Goal: Transaction & Acquisition: Download file/media

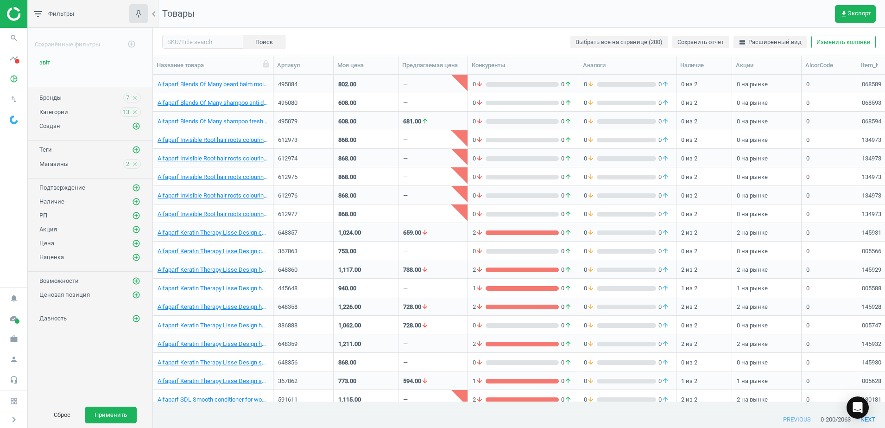
scroll to position [9, 9]
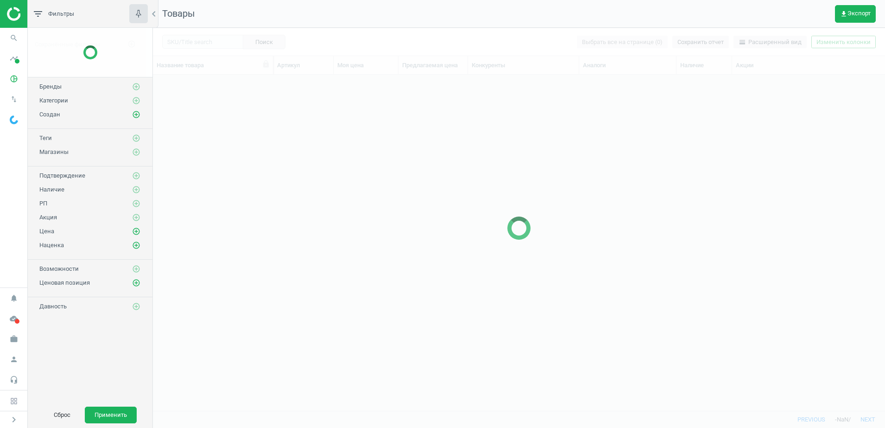
scroll to position [9, 9]
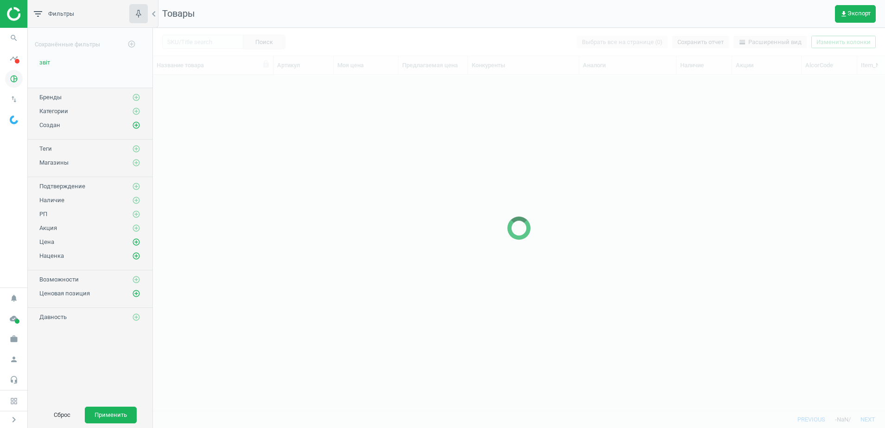
click at [14, 83] on icon "pie_chart_outlined" at bounding box center [14, 79] width 18 height 18
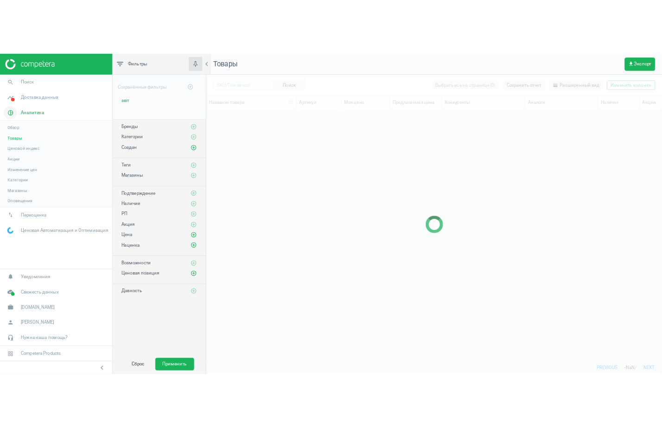
scroll to position [318, 601]
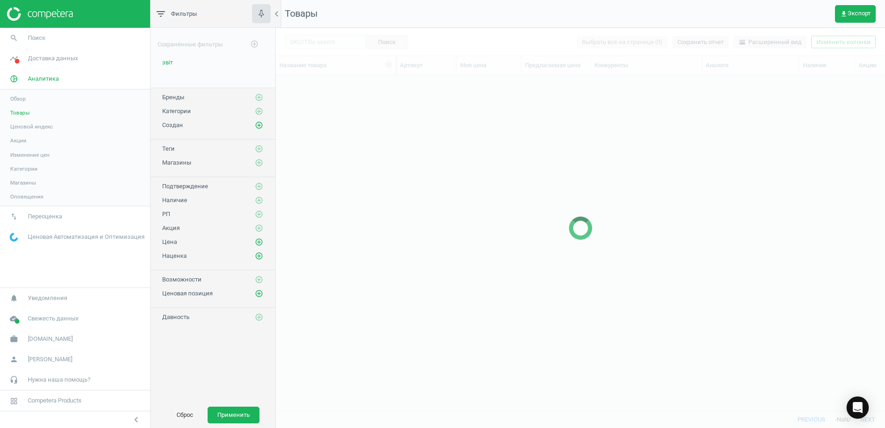
click at [30, 114] on link "Товары" at bounding box center [75, 113] width 150 height 14
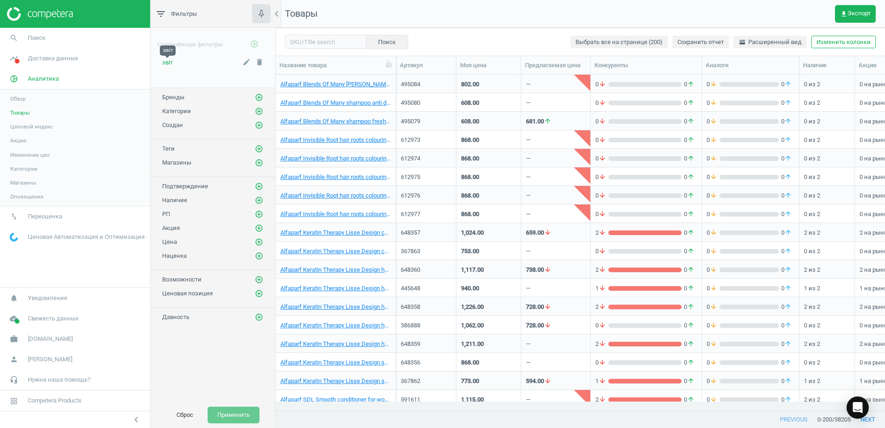
click at [166, 60] on span "звіт" at bounding box center [167, 62] width 11 height 7
click at [242, 414] on button "Применить" at bounding box center [234, 414] width 52 height 17
click at [850, 15] on span "get_app Экспорт" at bounding box center [855, 13] width 31 height 7
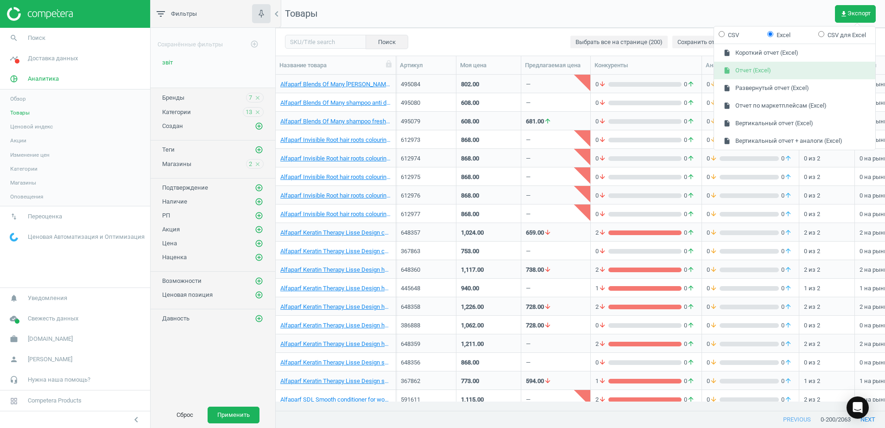
click at [764, 68] on button "insert_drive_file Отчет (Excel)" at bounding box center [794, 71] width 161 height 18
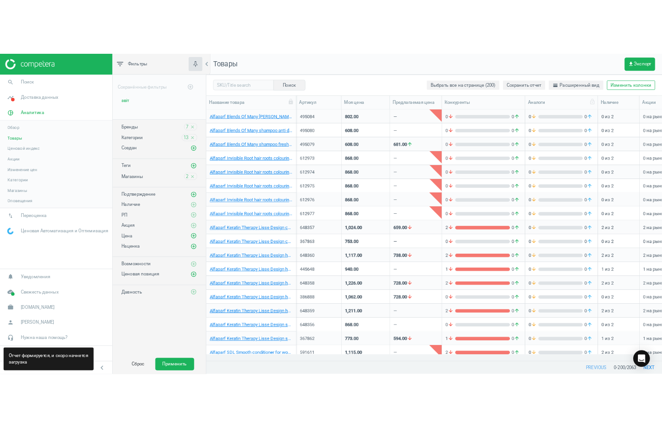
scroll to position [318, 377]
